Goal: Information Seeking & Learning: Find contact information

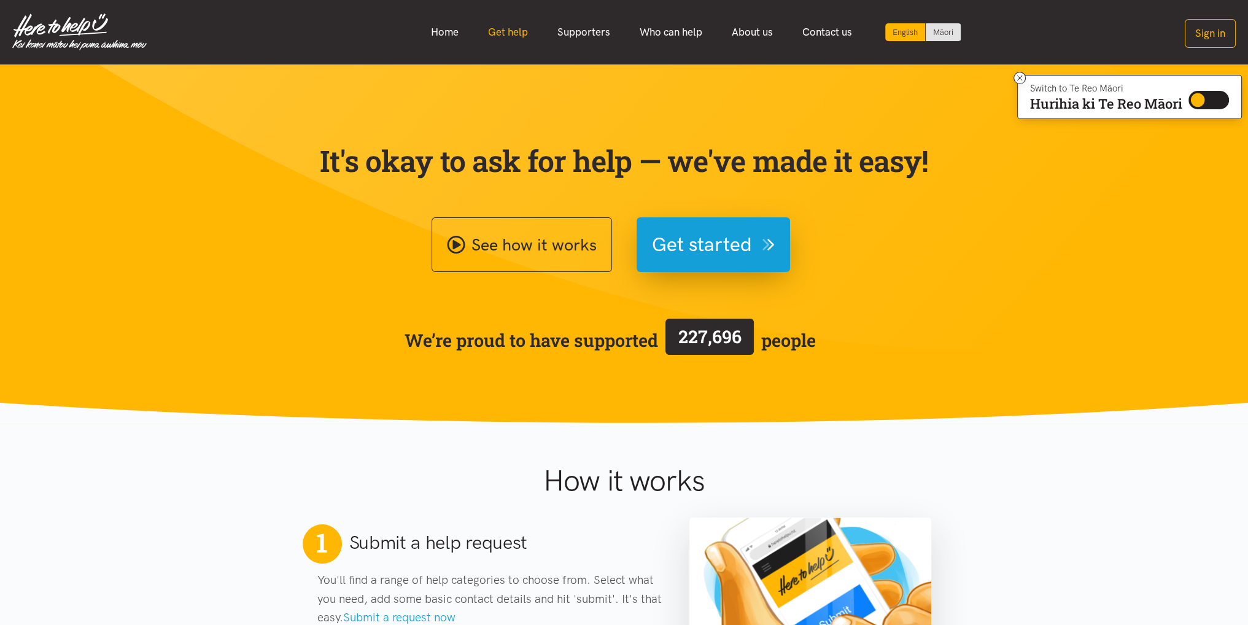
click at [505, 31] on link "Get help" at bounding box center [507, 32] width 69 height 26
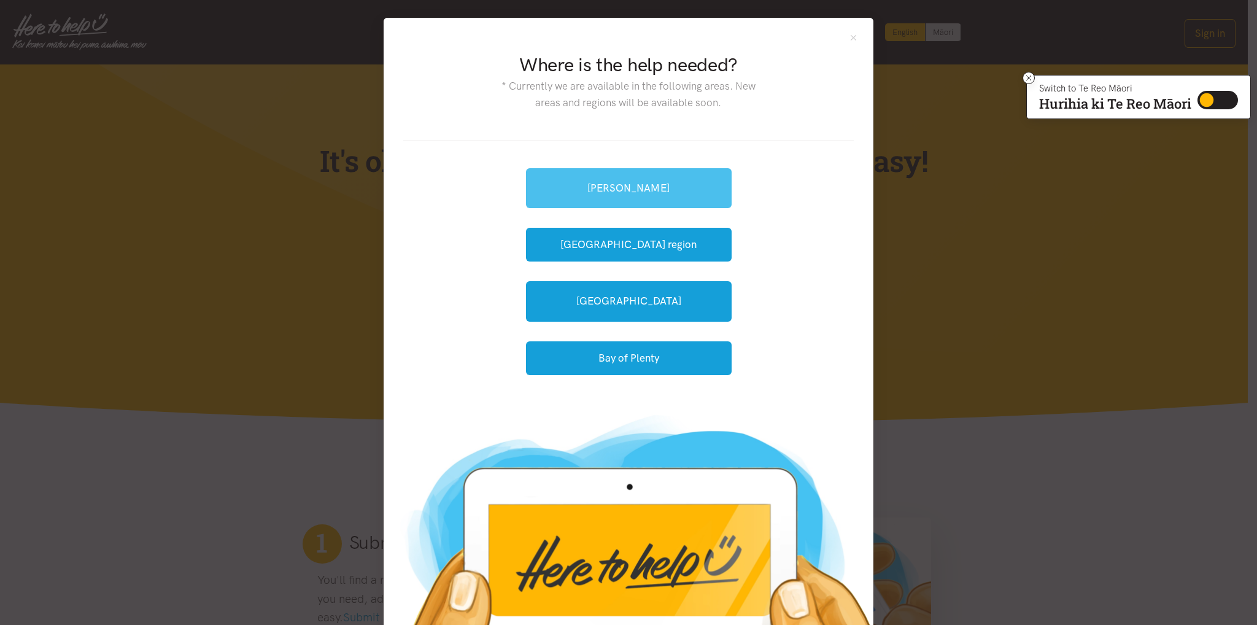
click at [643, 184] on link "[PERSON_NAME]" at bounding box center [629, 188] width 206 height 40
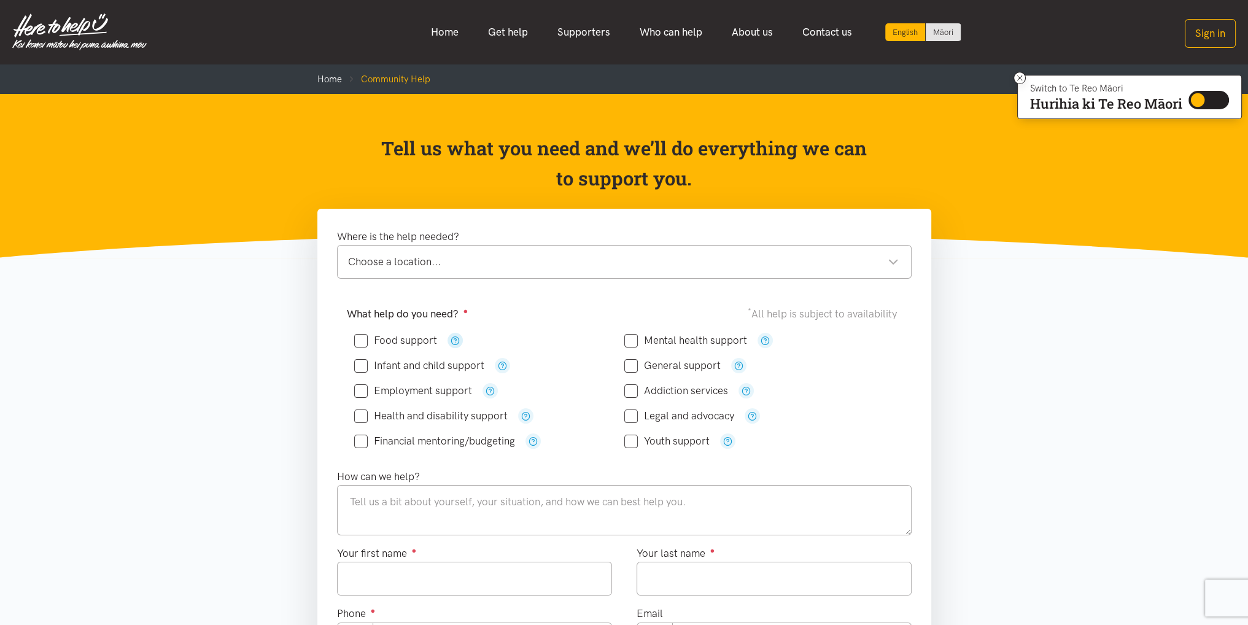
click at [454, 338] on icon "button" at bounding box center [455, 340] width 9 height 9
click at [764, 338] on icon "button" at bounding box center [765, 340] width 9 height 9
click at [737, 362] on icon "button" at bounding box center [738, 365] width 9 height 9
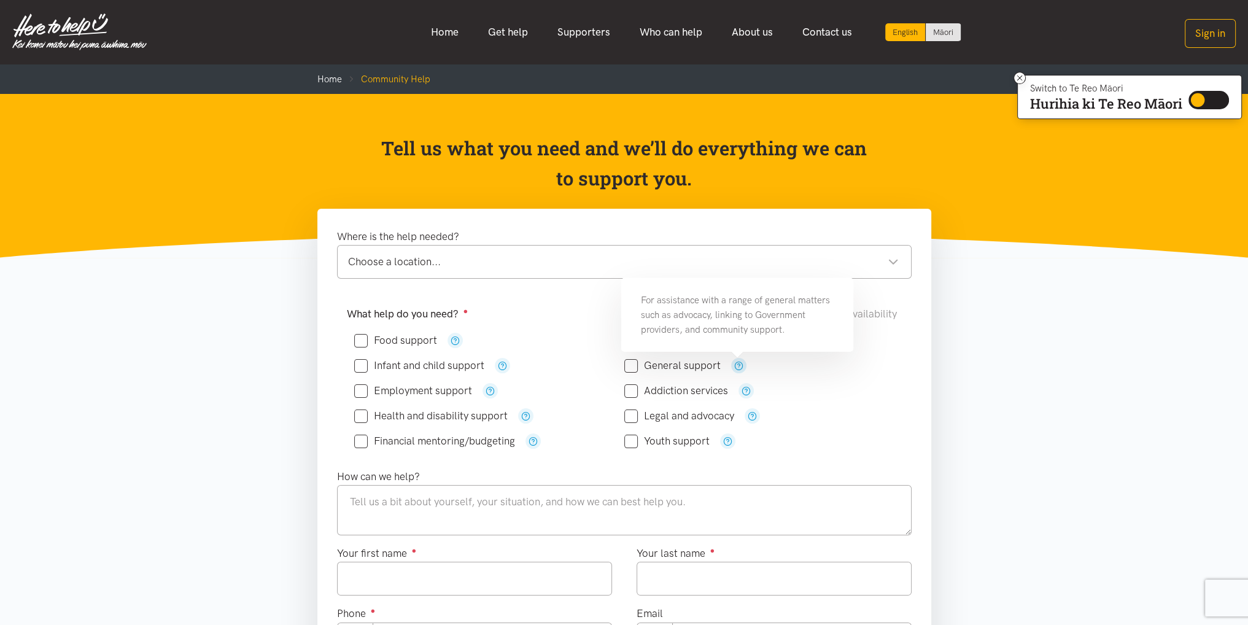
click at [737, 362] on icon "button" at bounding box center [738, 365] width 9 height 9
click at [728, 439] on icon "button" at bounding box center [727, 440] width 9 height 9
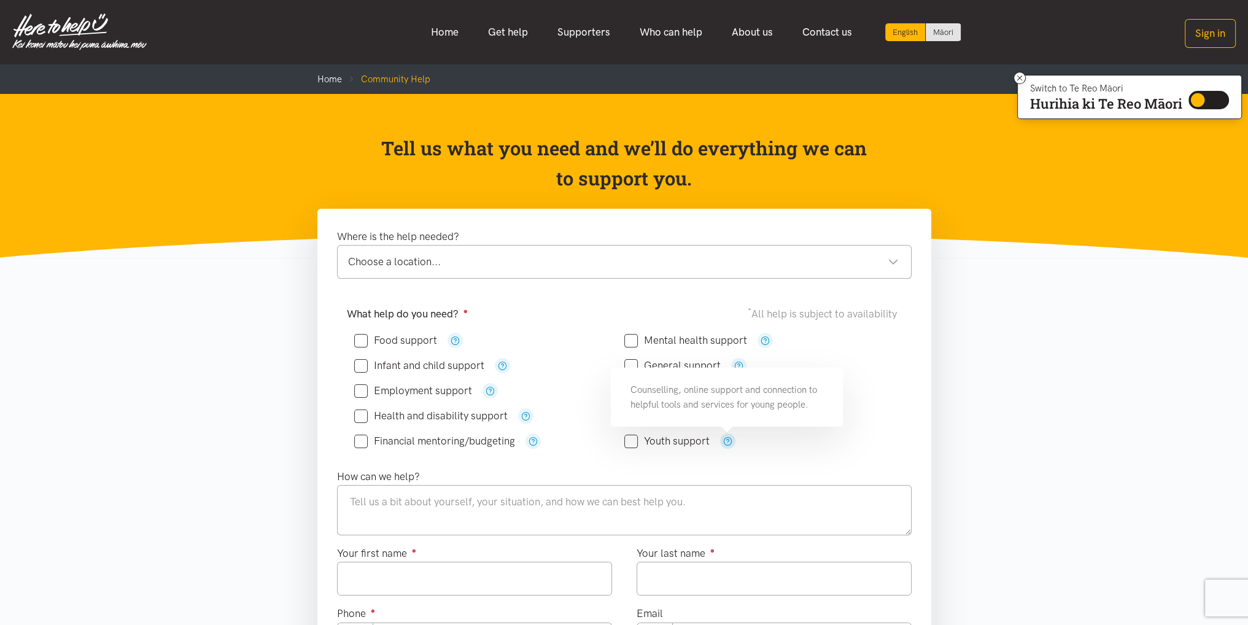
click at [728, 438] on icon "button" at bounding box center [727, 440] width 9 height 9
click at [525, 413] on icon "button" at bounding box center [525, 415] width 9 height 9
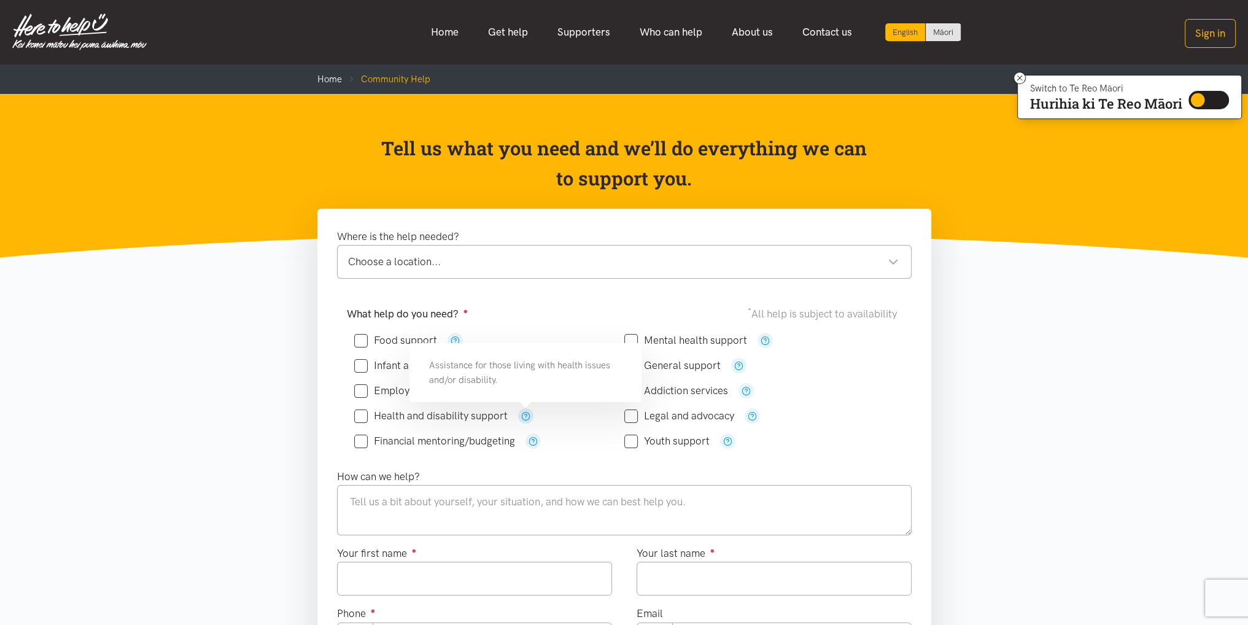
click at [527, 411] on icon "button" at bounding box center [525, 415] width 9 height 9
click at [867, 359] on div "General support" at bounding box center [759, 365] width 270 height 15
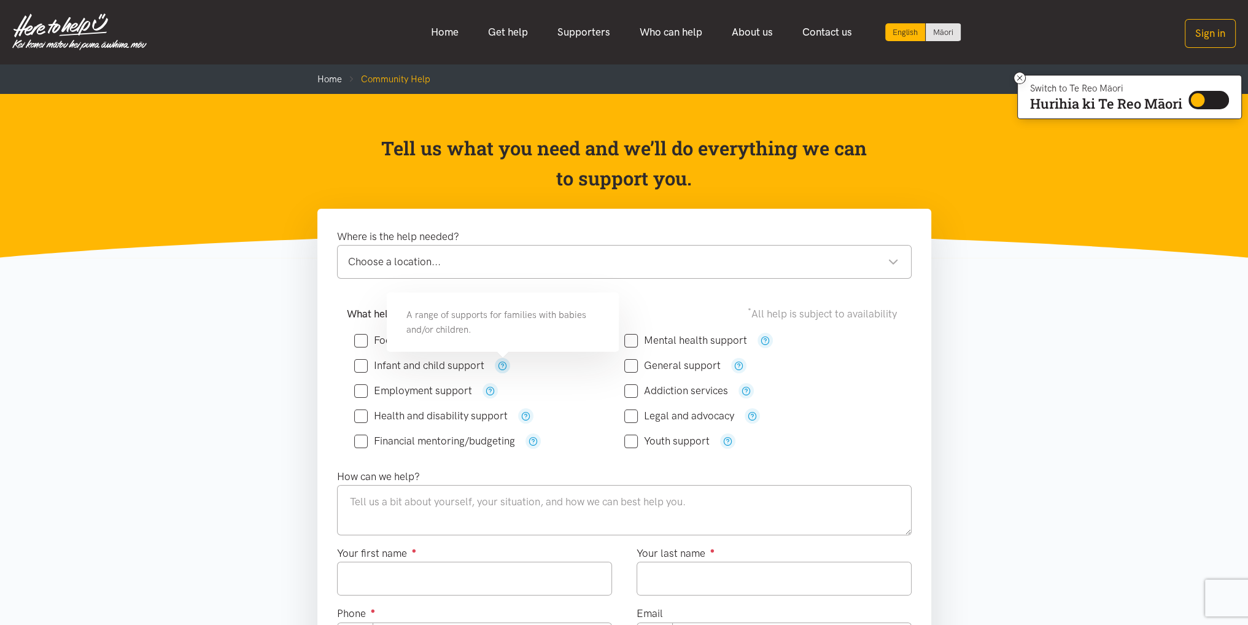
click at [503, 362] on icon "button" at bounding box center [502, 365] width 9 height 9
click at [504, 362] on icon "button" at bounding box center [502, 365] width 9 height 9
drag, startPoint x: 853, startPoint y: 393, endPoint x: 819, endPoint y: 395, distance: 34.4
click at [854, 393] on div "Addiction services" at bounding box center [759, 390] width 270 height 15
click at [489, 389] on icon "button" at bounding box center [490, 390] width 9 height 9
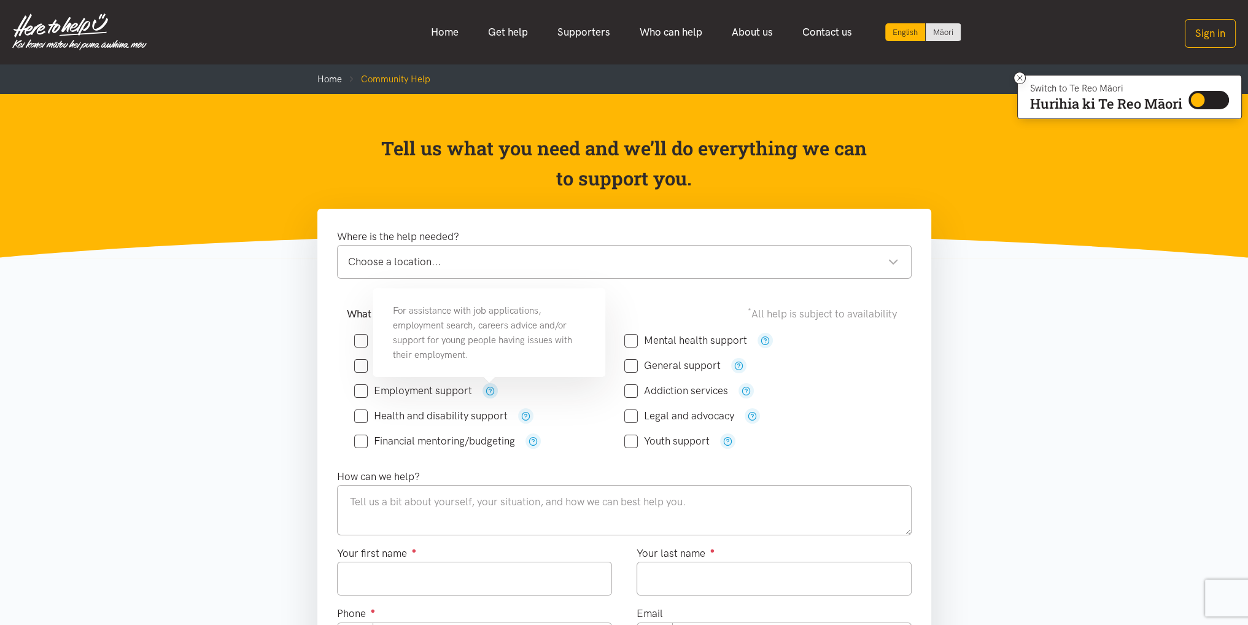
click at [489, 389] on icon "button" at bounding box center [490, 390] width 9 height 9
click at [905, 417] on div "What help do you need? ● * All help is subject to availability Food support" at bounding box center [624, 382] width 579 height 152
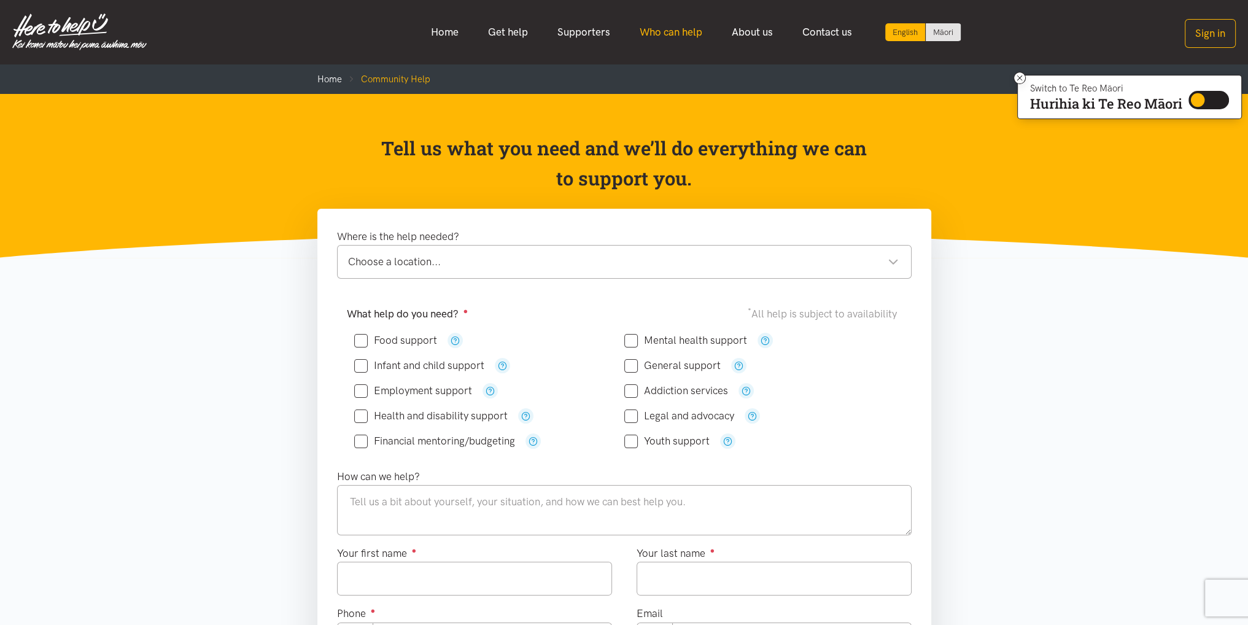
click at [683, 32] on link "Who can help" at bounding box center [671, 32] width 92 height 26
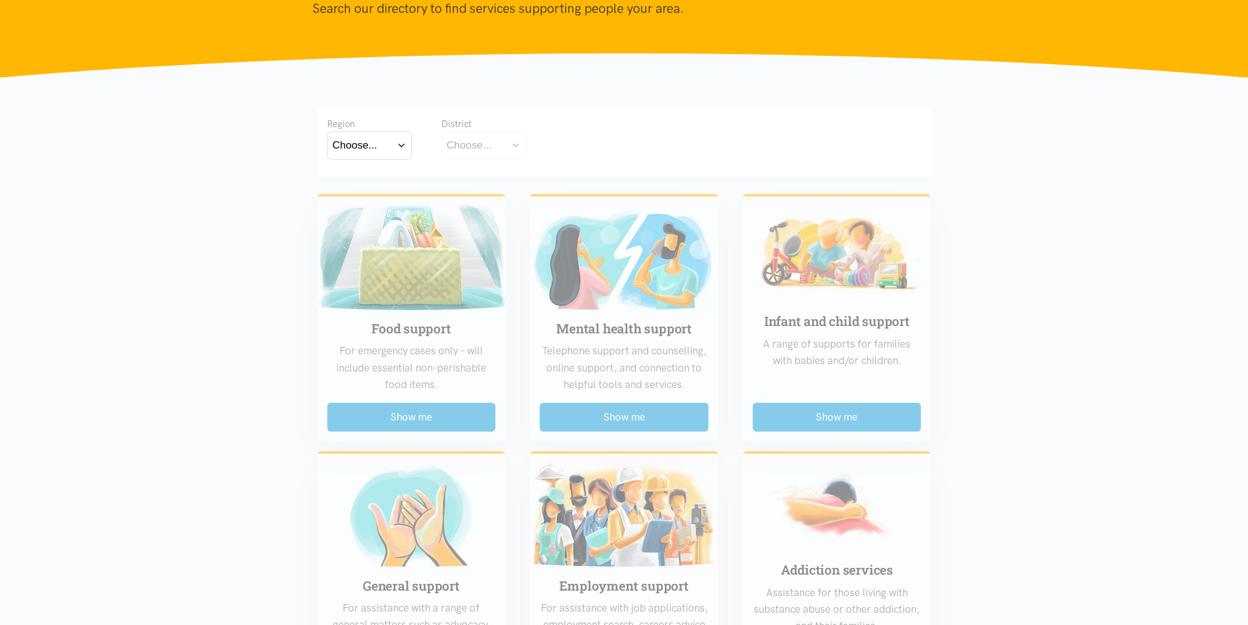
scroll to position [368, 0]
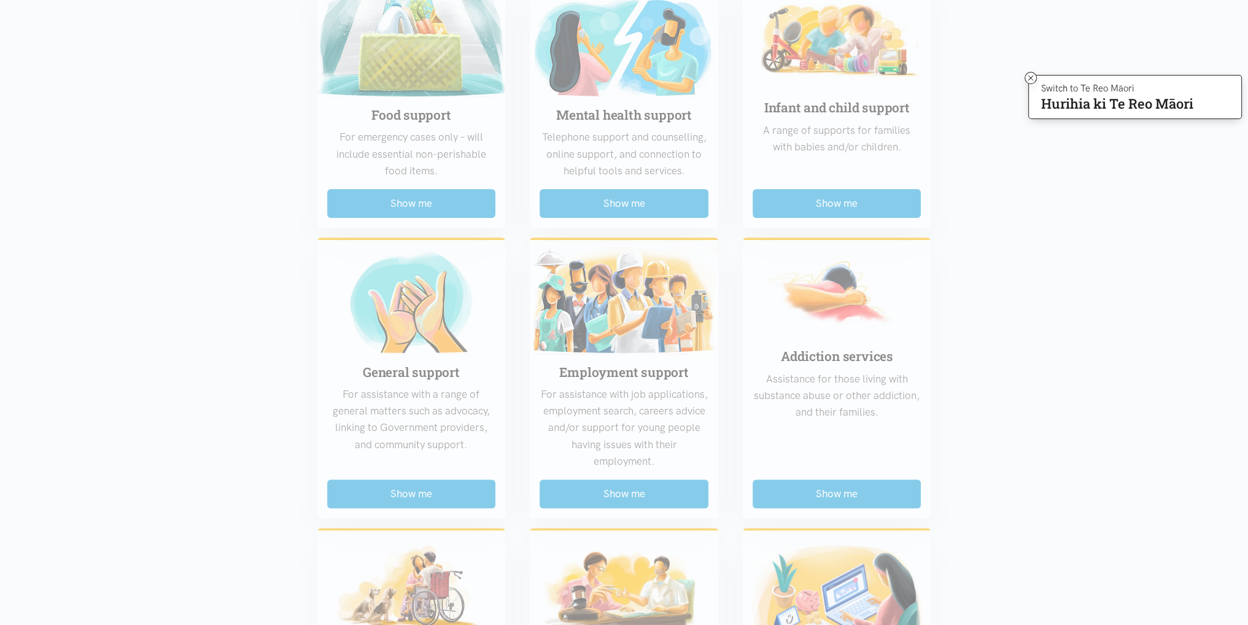
click at [409, 202] on div "Food support For emergency cases only – will include essential non-perishable f…" at bounding box center [624, 502] width 638 height 1063
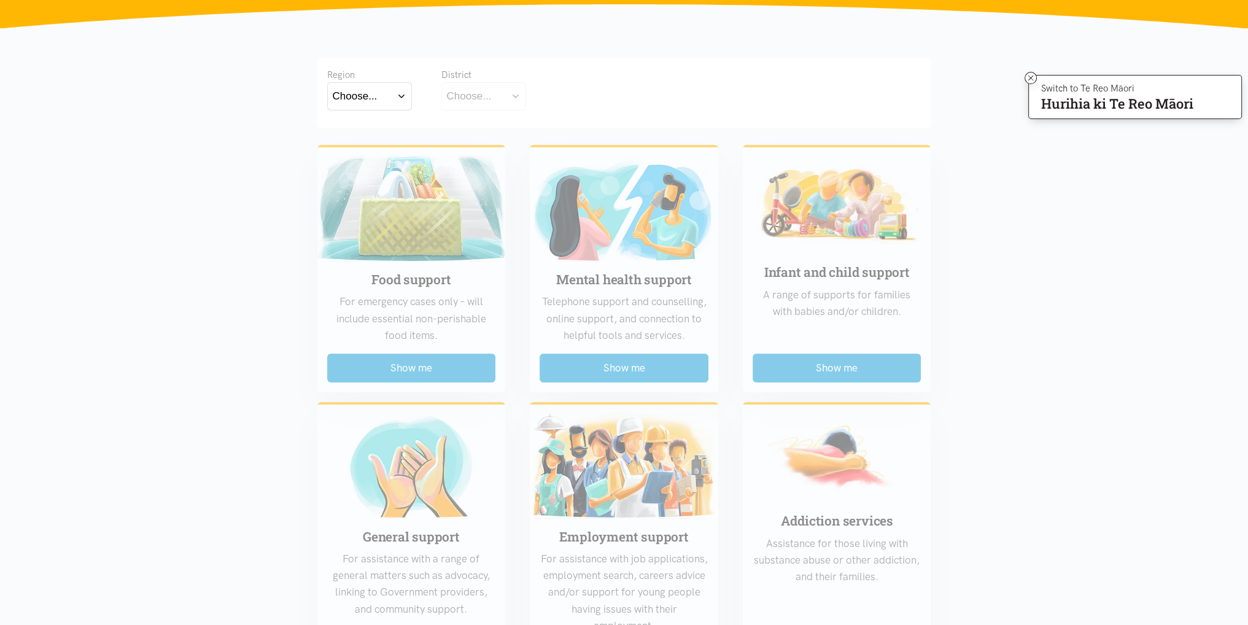
scroll to position [0, 0]
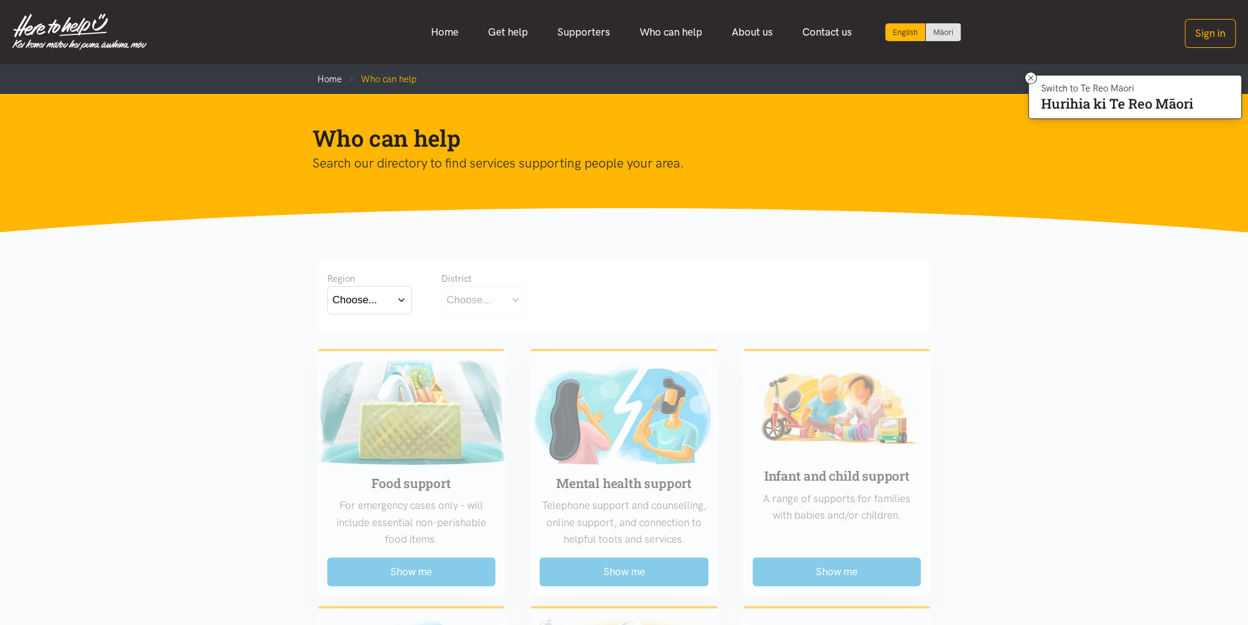
click at [391, 294] on button "Choose..." at bounding box center [369, 300] width 85 height 28
click at [365, 351] on label "Waikato" at bounding box center [370, 353] width 74 height 15
click at [0, 0] on input "Waikato" at bounding box center [0, 0] width 0 height 0
click at [493, 300] on button "Choose..." at bounding box center [502, 300] width 123 height 28
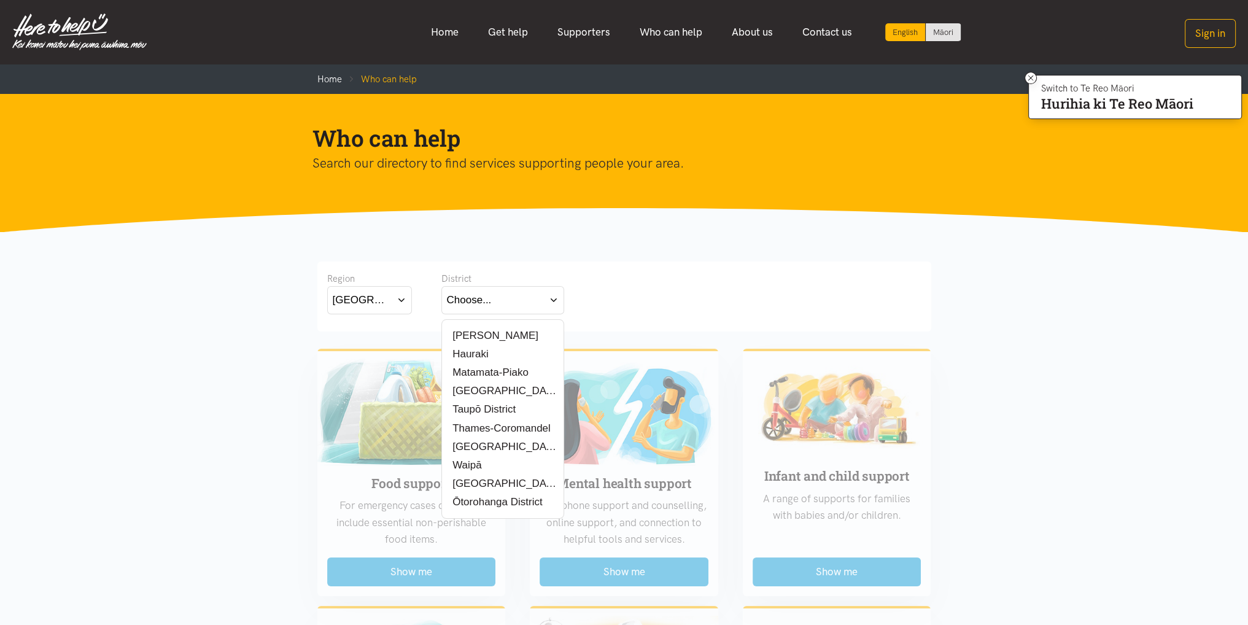
click at [474, 332] on label "[PERSON_NAME]" at bounding box center [492, 335] width 91 height 15
click at [0, 0] on input "[PERSON_NAME]" at bounding box center [0, 0] width 0 height 0
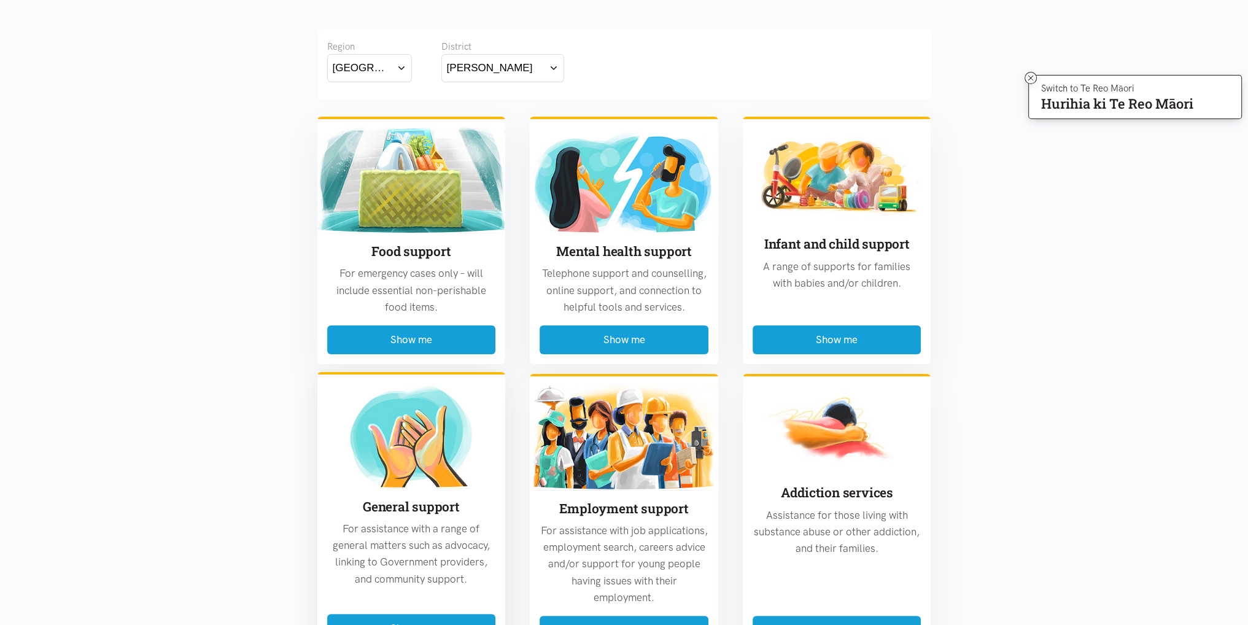
scroll to position [246, 0]
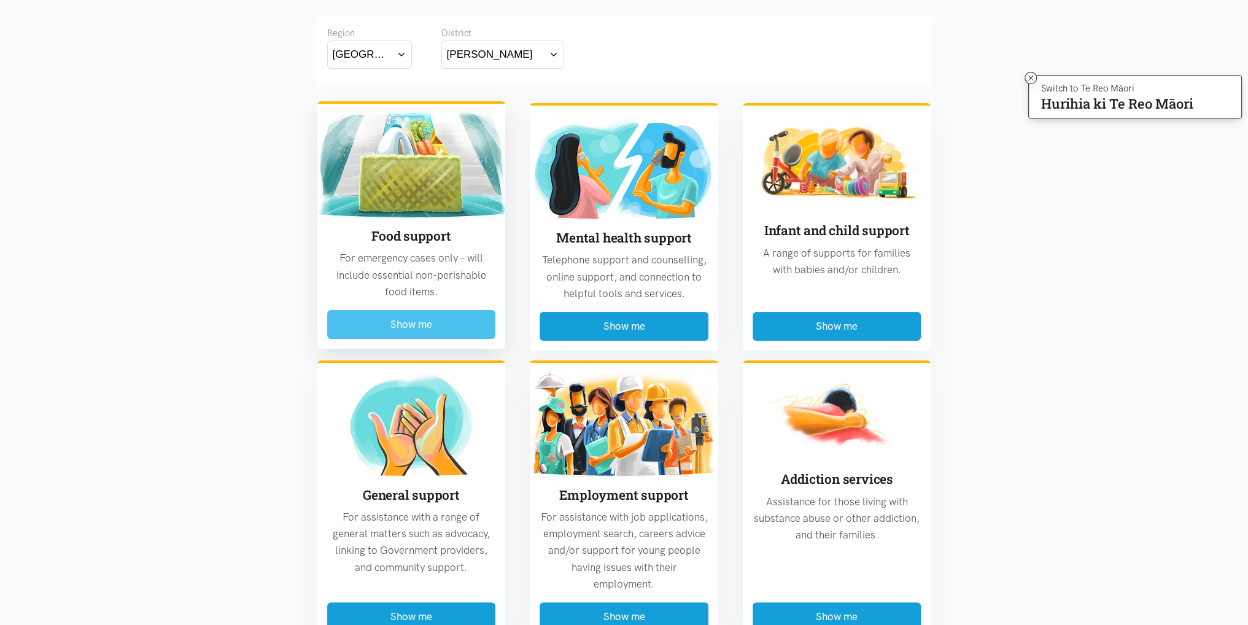
click at [423, 325] on button "Show me" at bounding box center [411, 324] width 169 height 29
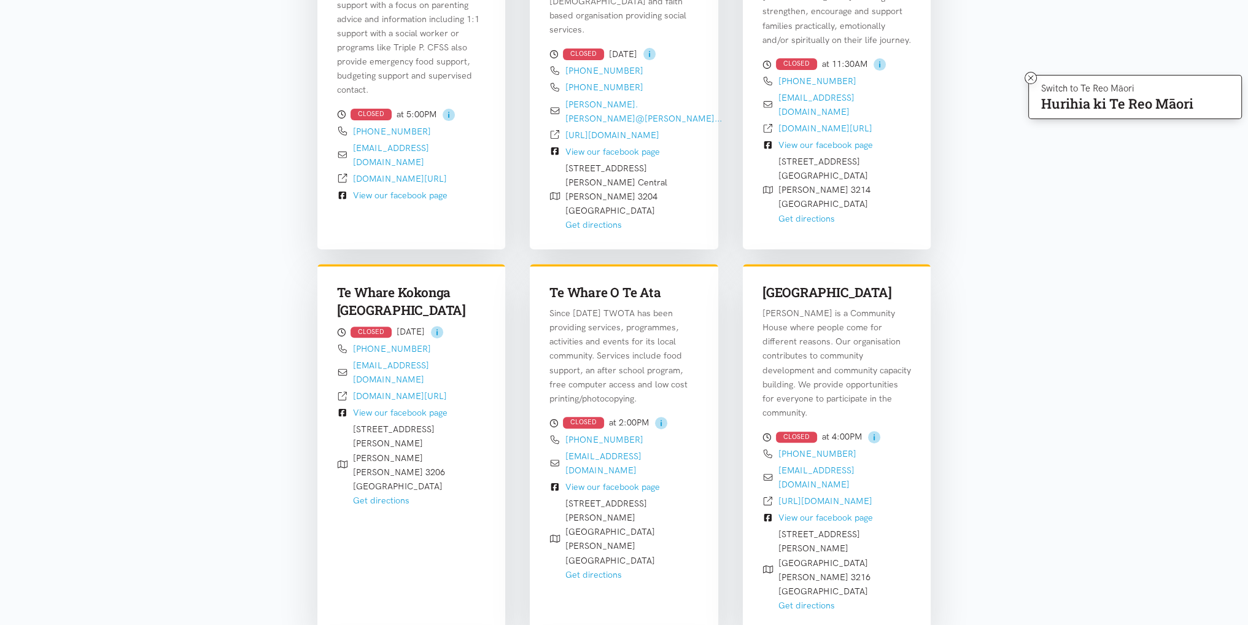
scroll to position [545, 0]
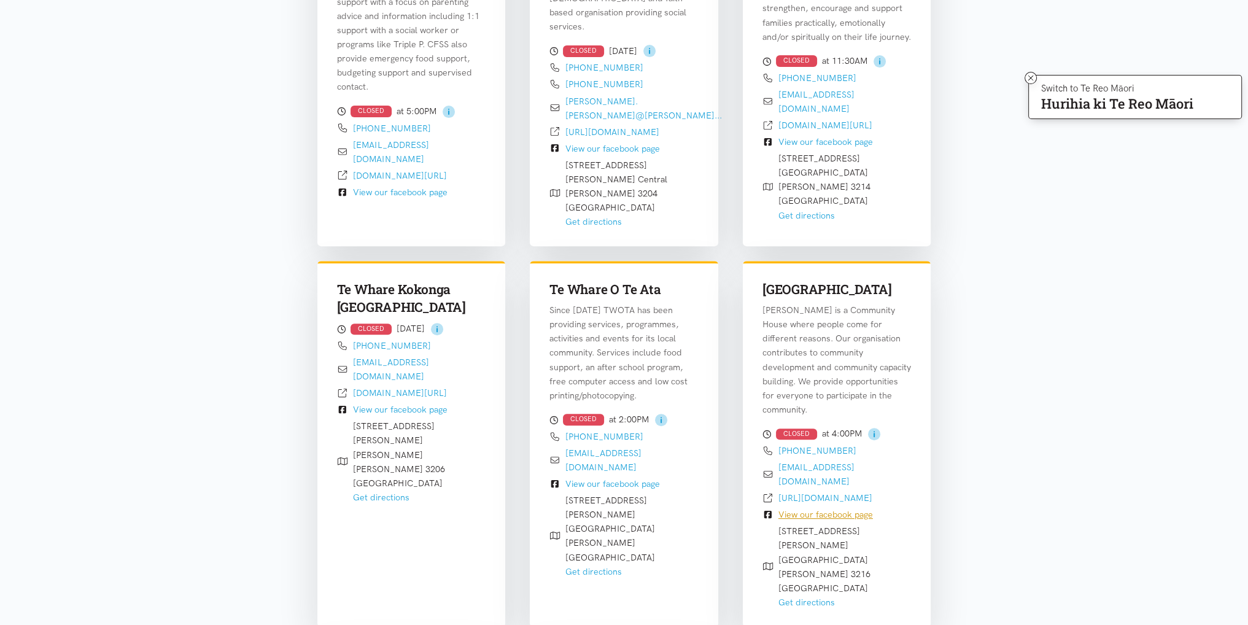
click at [826, 509] on link "View our facebook page" at bounding box center [825, 514] width 95 height 11
